Goal: Task Accomplishment & Management: Use online tool/utility

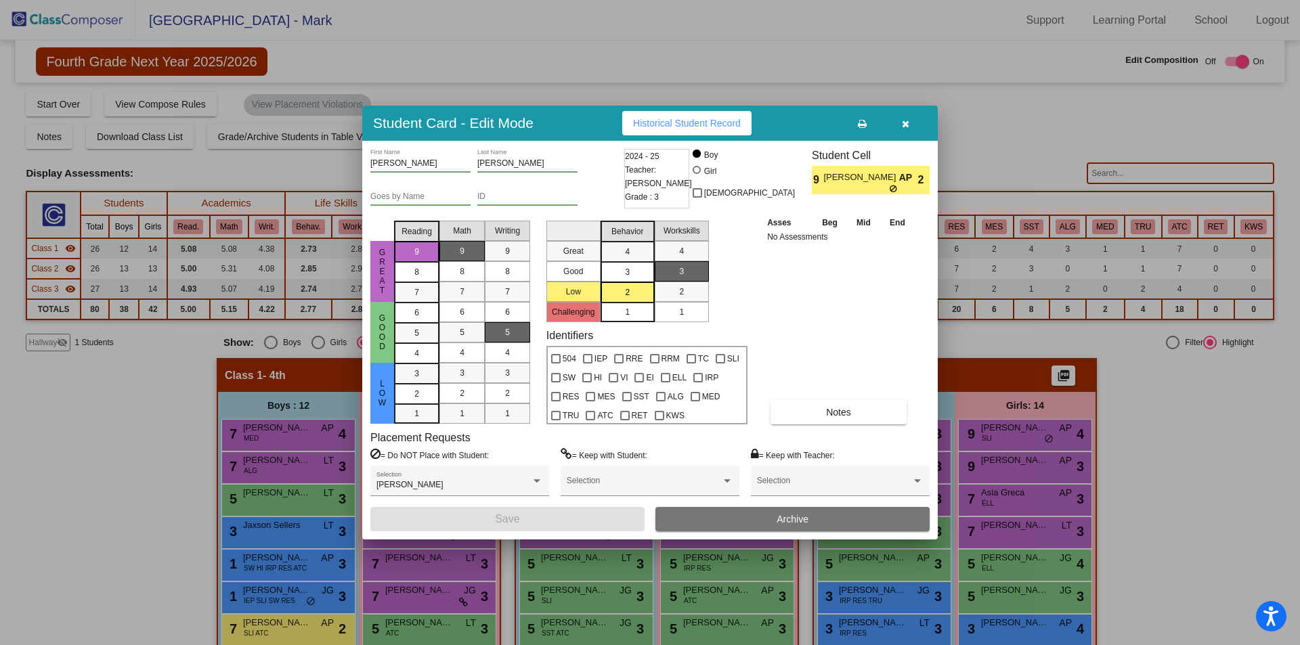
scroll to position [203, 0]
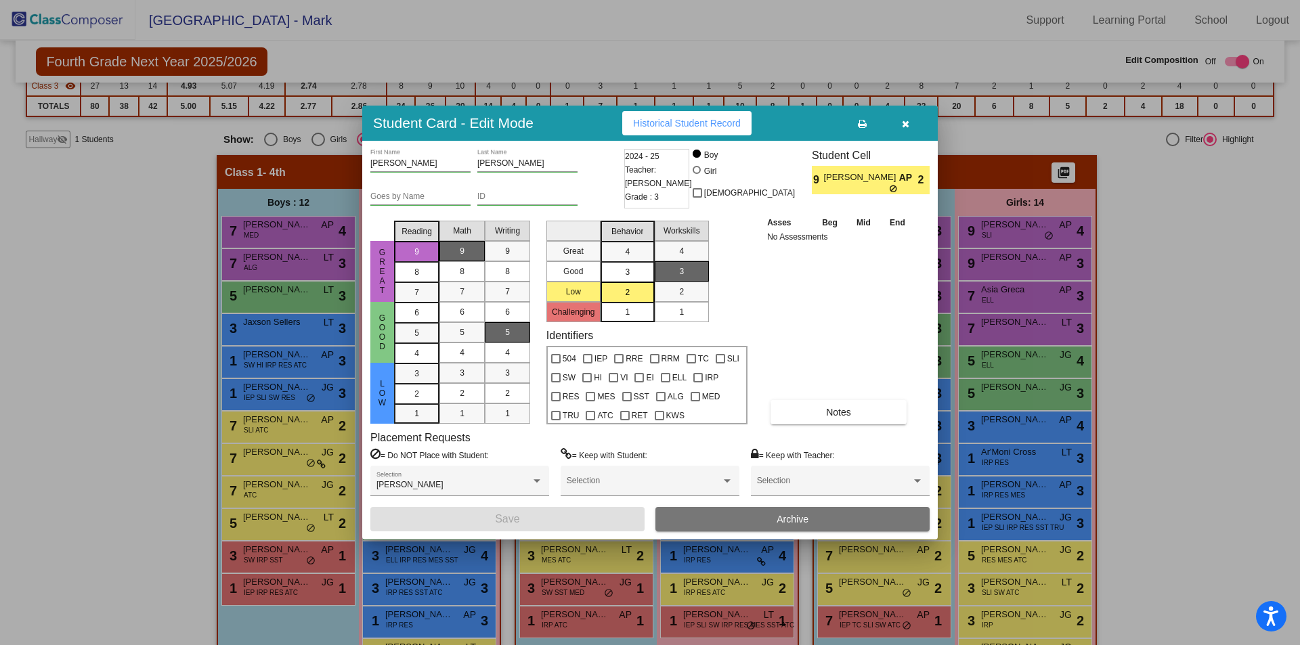
click at [905, 121] on icon "button" at bounding box center [905, 123] width 7 height 9
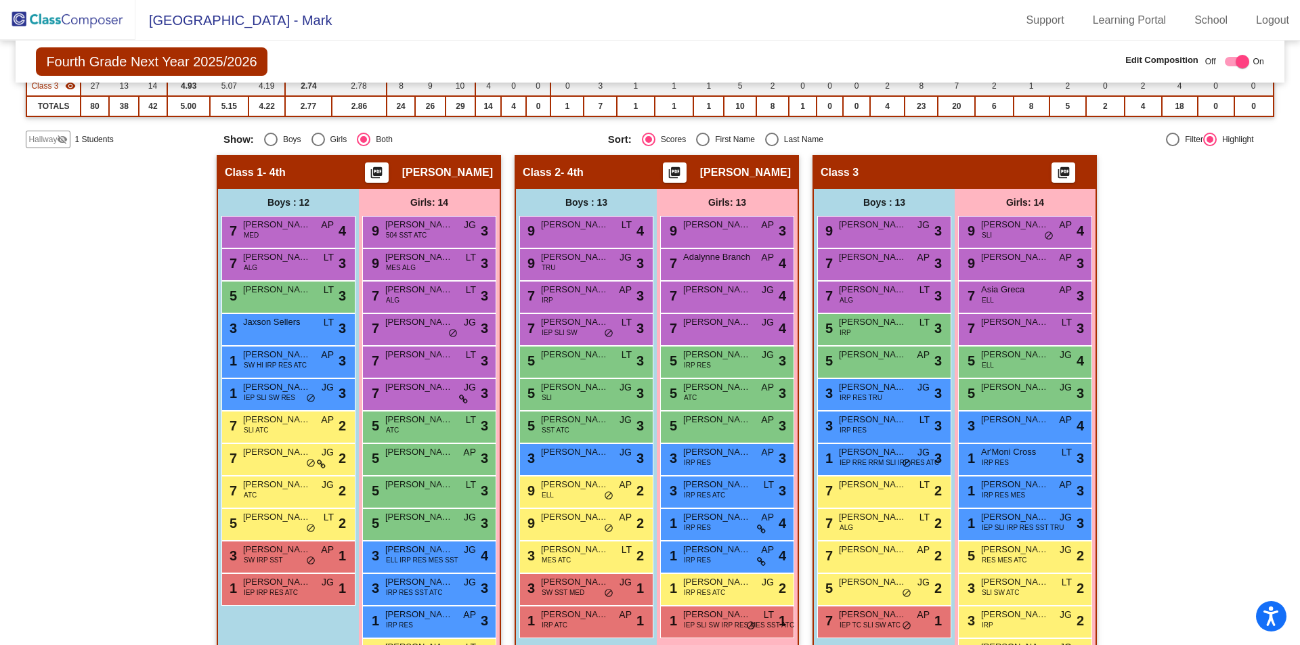
click at [58, 20] on img at bounding box center [67, 20] width 135 height 40
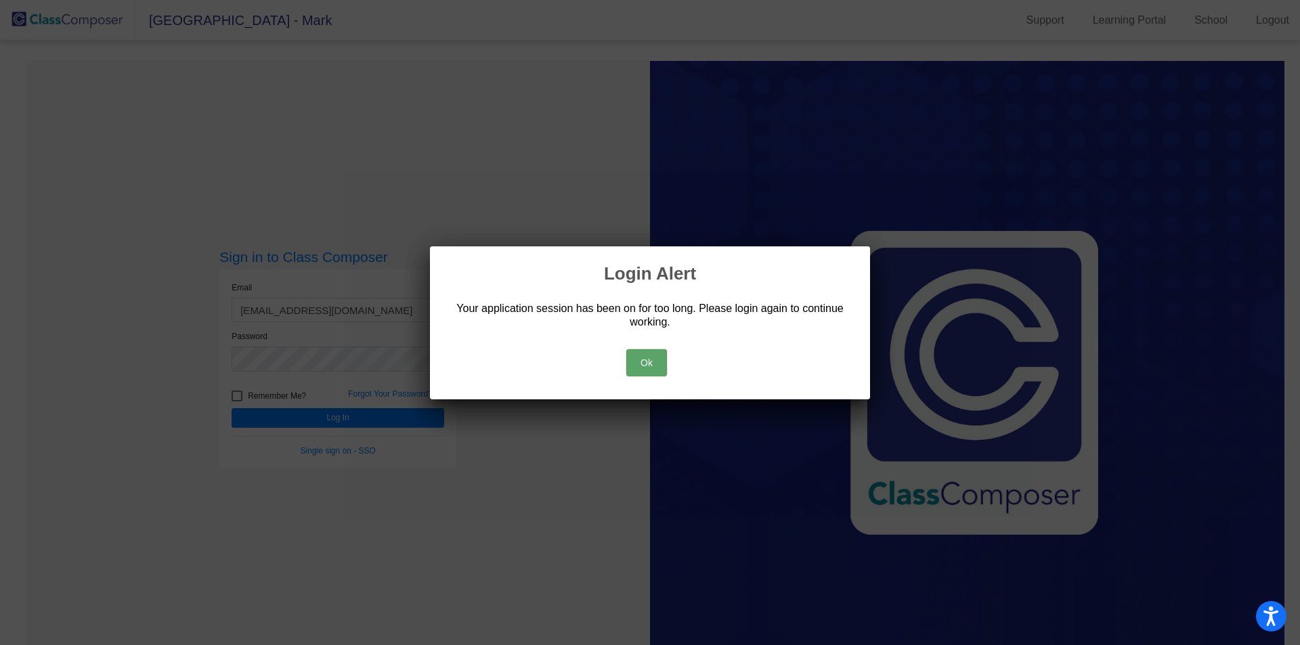
click at [655, 368] on button "Ok" at bounding box center [646, 362] width 41 height 27
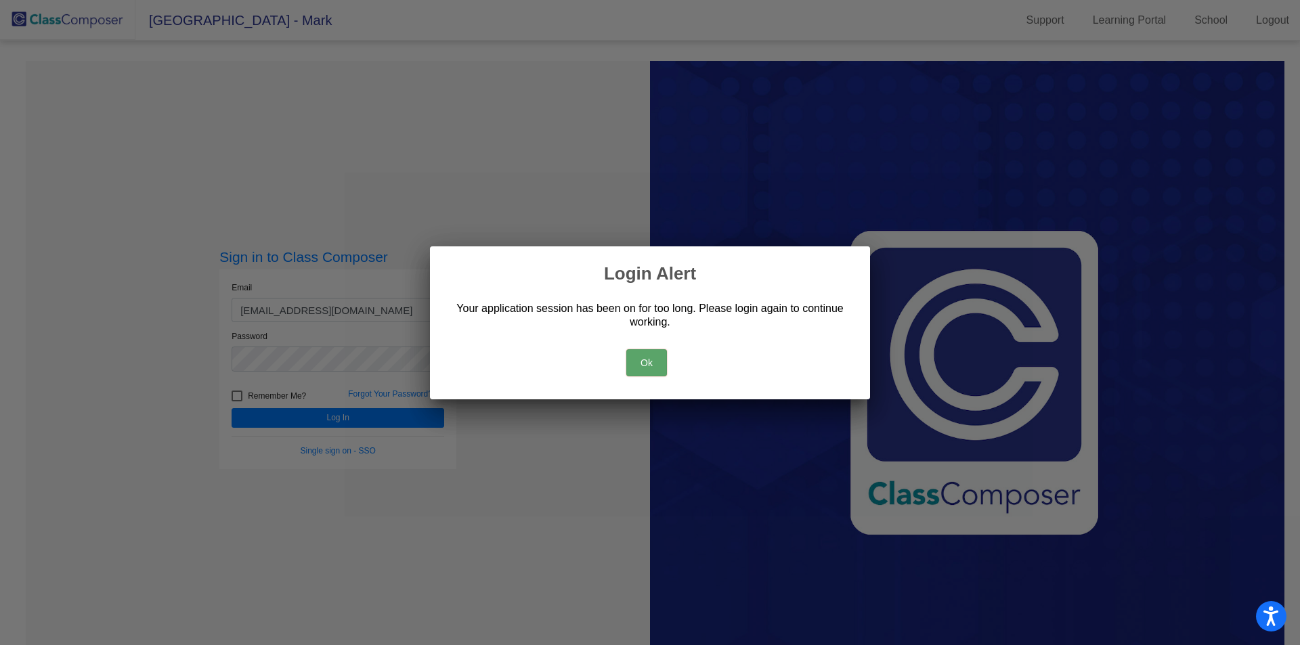
click at [649, 362] on button "Ok" at bounding box center [646, 362] width 41 height 27
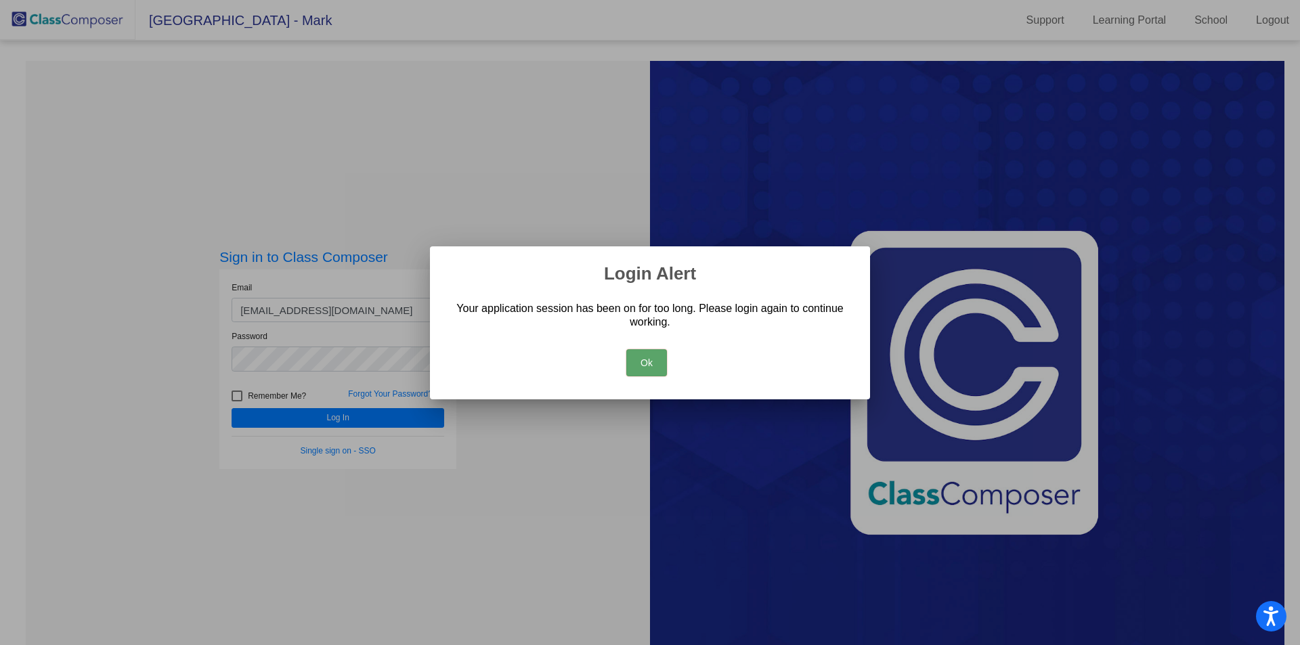
click at [631, 362] on button "Ok" at bounding box center [646, 362] width 41 height 27
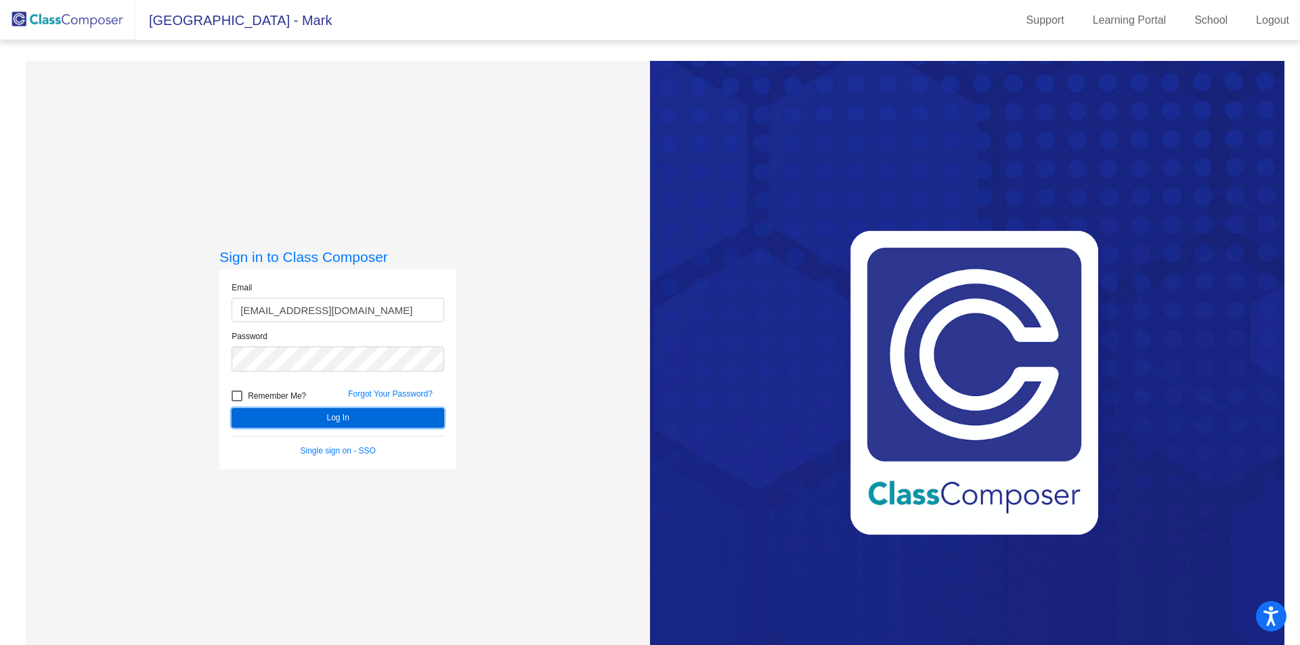
click at [360, 414] on button "Log In" at bounding box center [338, 418] width 213 height 20
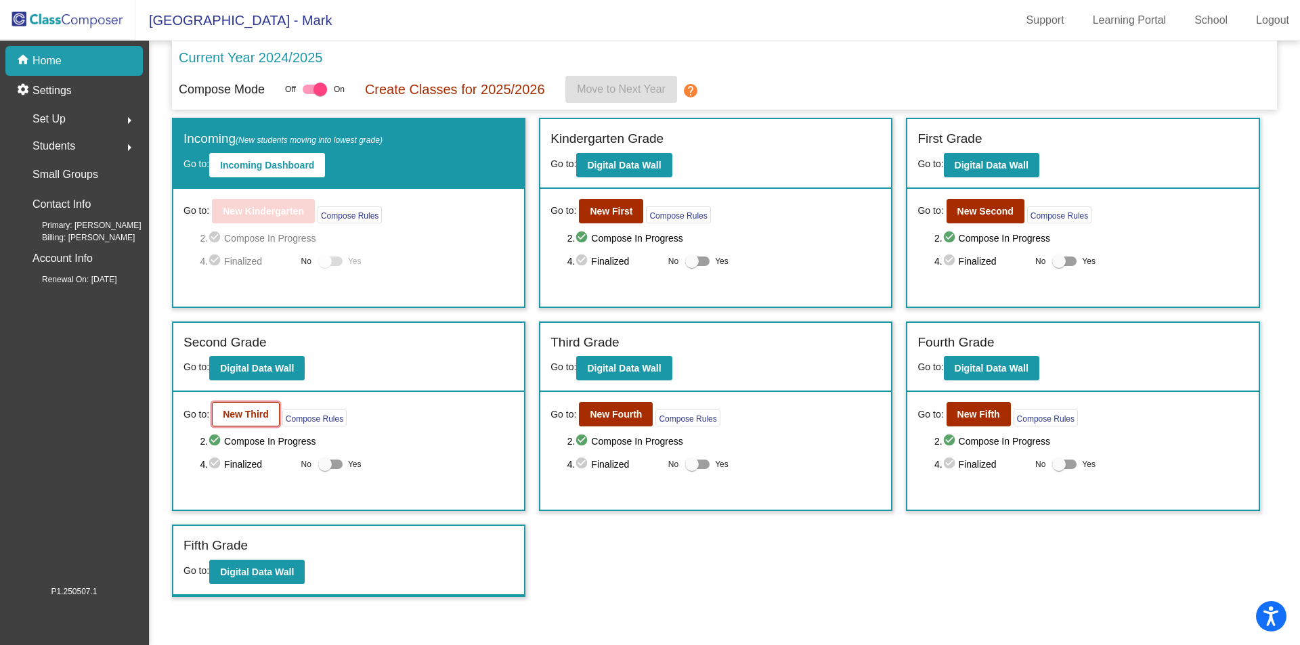
click at [261, 414] on b "New Third" at bounding box center [246, 414] width 46 height 11
